Goal: Task Accomplishment & Management: Manage account settings

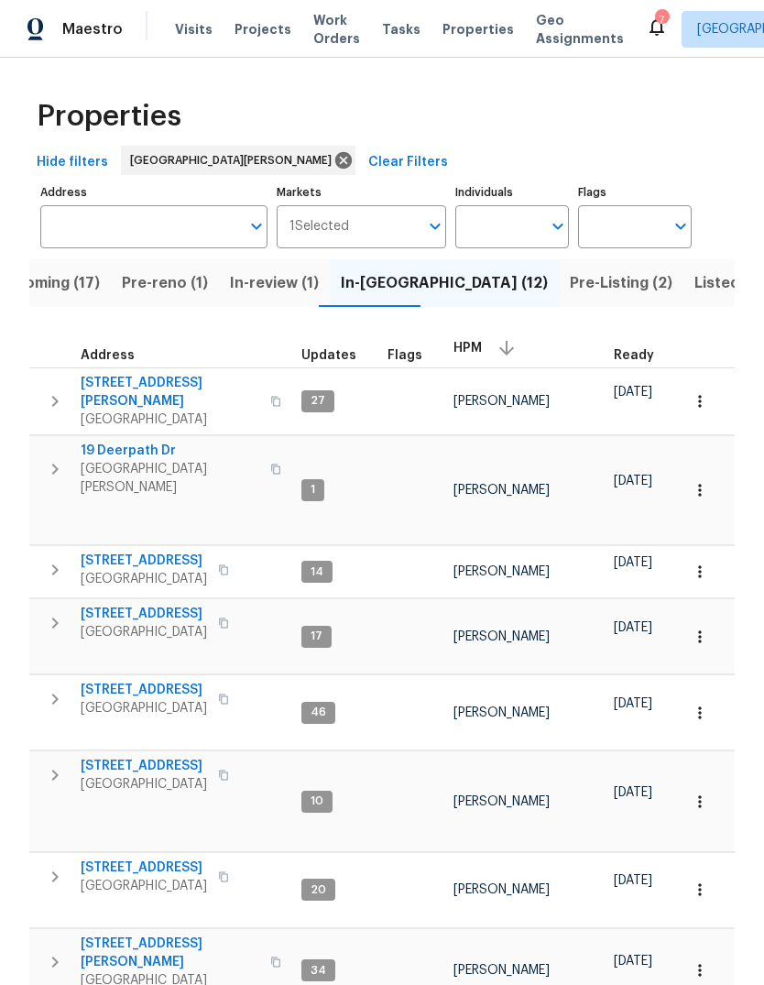
scroll to position [15, 0]
click at [192, 28] on span "Visits" at bounding box center [194, 29] width 38 height 18
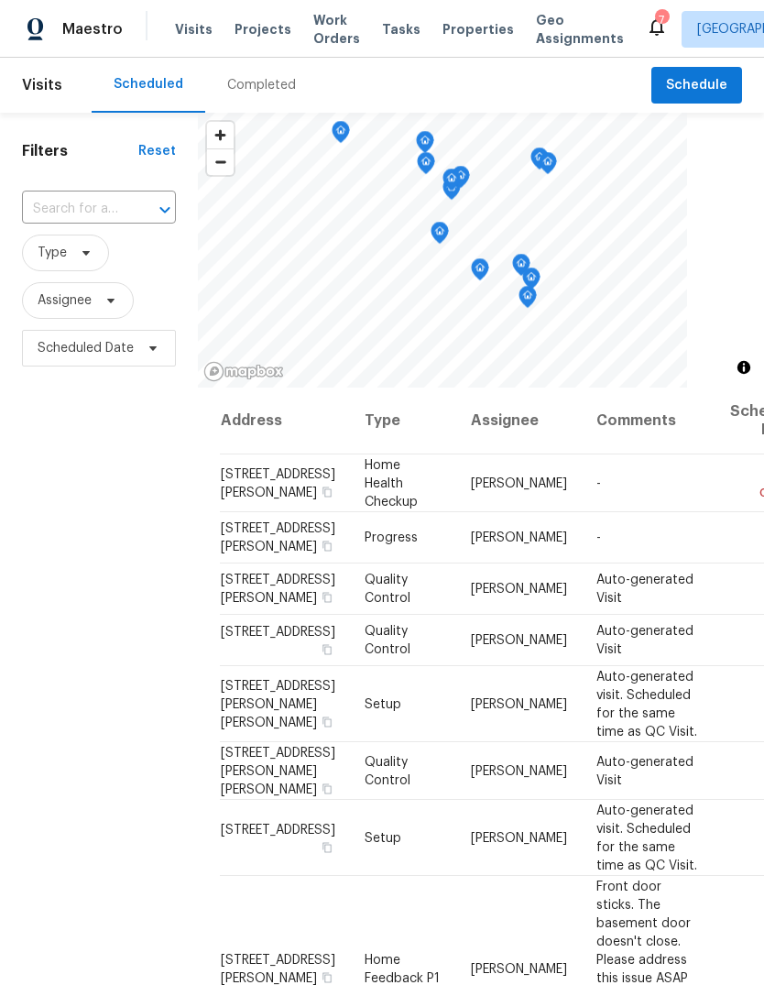
click at [162, 208] on icon "Open" at bounding box center [165, 210] width 22 height 22
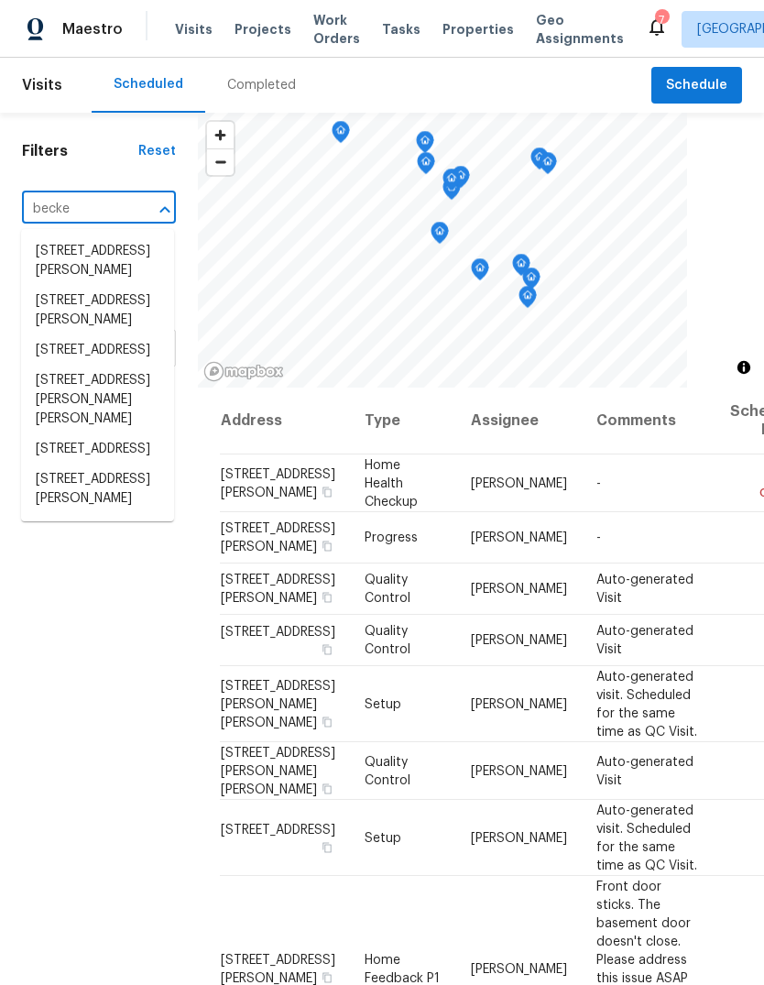
type input "[PERSON_NAME]"
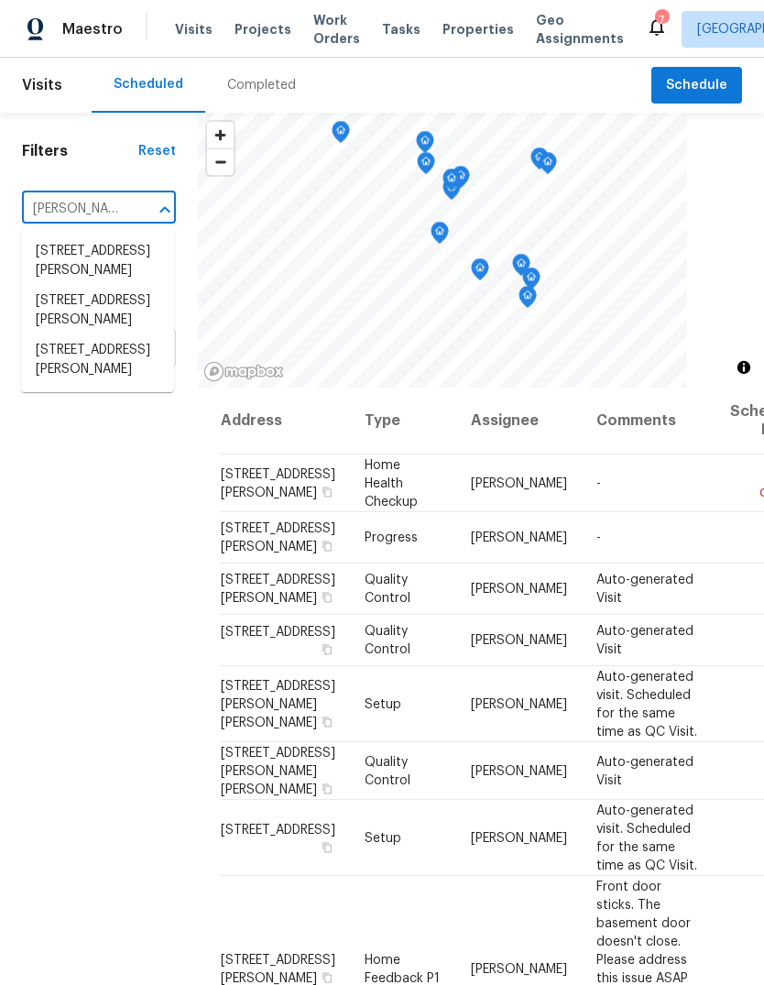
click at [120, 377] on li "[STREET_ADDRESS][PERSON_NAME]" at bounding box center [97, 359] width 153 height 49
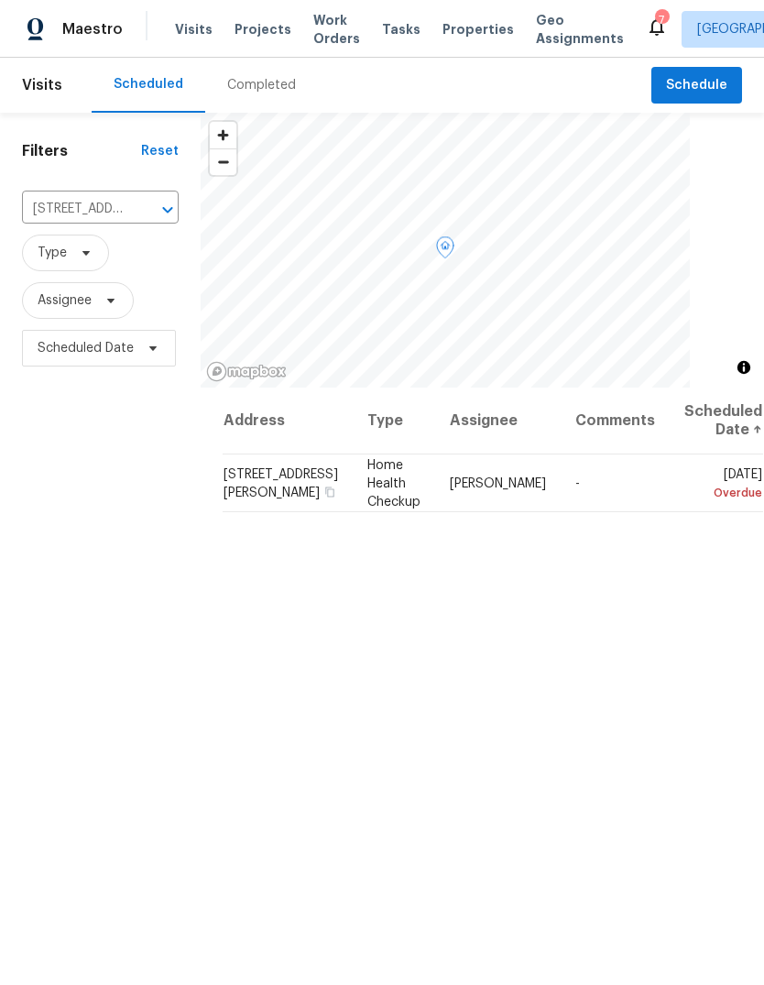
click at [0, 0] on span at bounding box center [0, 0] width 0 height 0
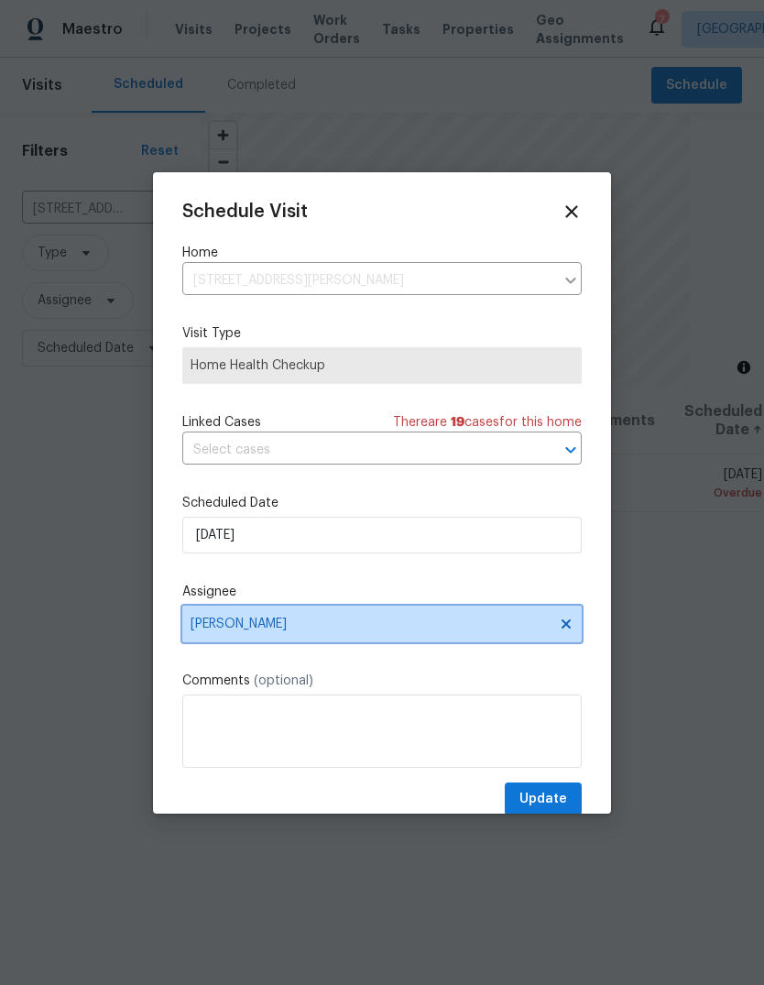
click at [428, 632] on span "[PERSON_NAME]" at bounding box center [370, 624] width 359 height 15
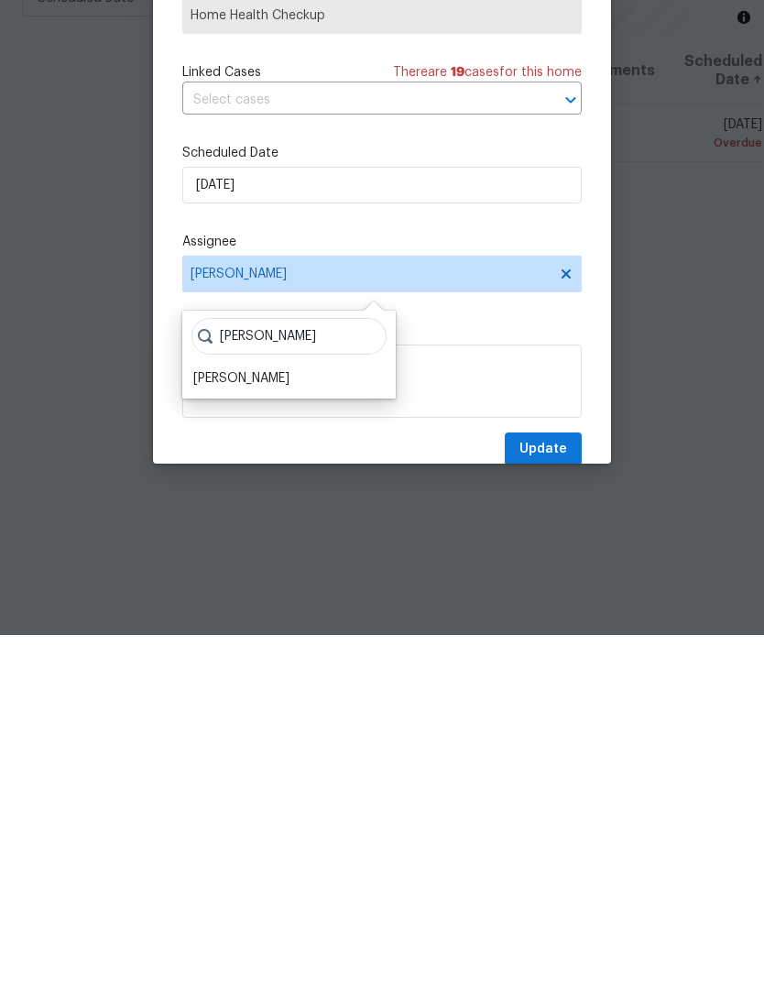
type input "[PERSON_NAME]"
click at [277, 720] on div "[PERSON_NAME]" at bounding box center [241, 729] width 96 height 18
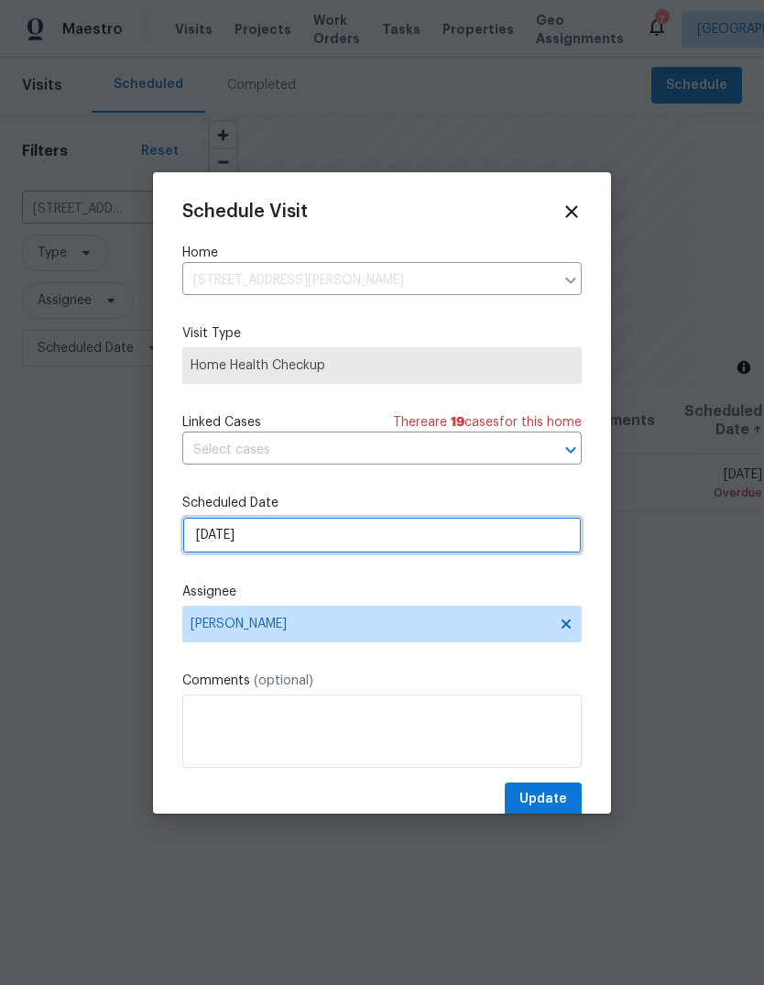
click at [384, 536] on input "[DATE]" at bounding box center [382, 535] width 400 height 37
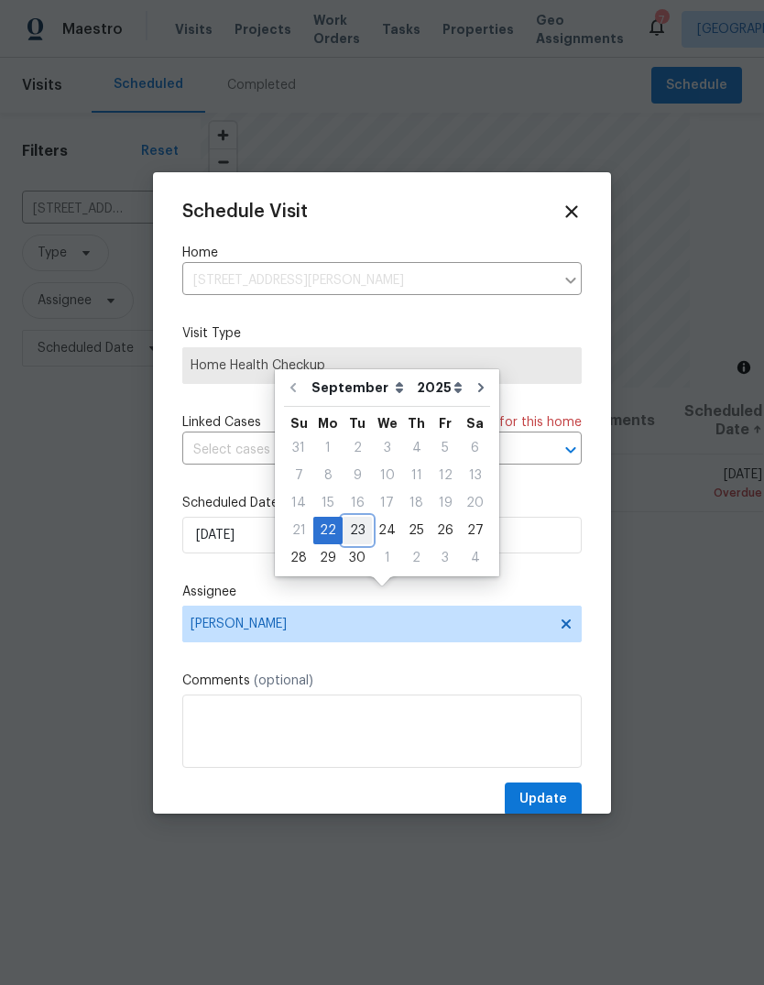
click at [361, 518] on div "23" at bounding box center [357, 531] width 29 height 26
type input "[DATE]"
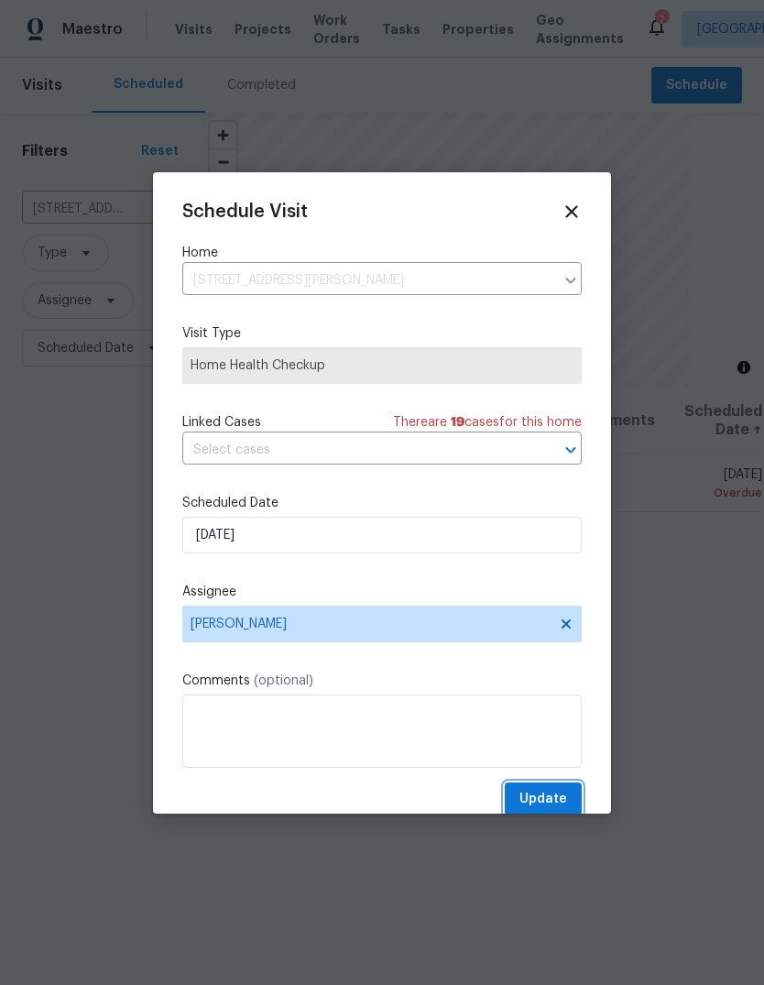
click at [556, 793] on span "Update" at bounding box center [544, 799] width 48 height 23
